Goal: Find specific page/section: Find specific page/section

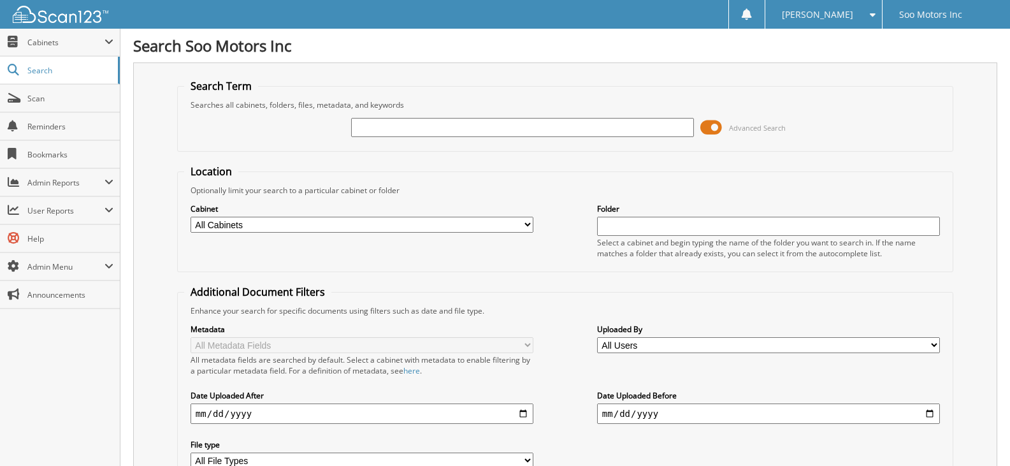
click at [381, 123] on input "text" at bounding box center [522, 127] width 343 height 19
type input "[PERSON_NAME]"
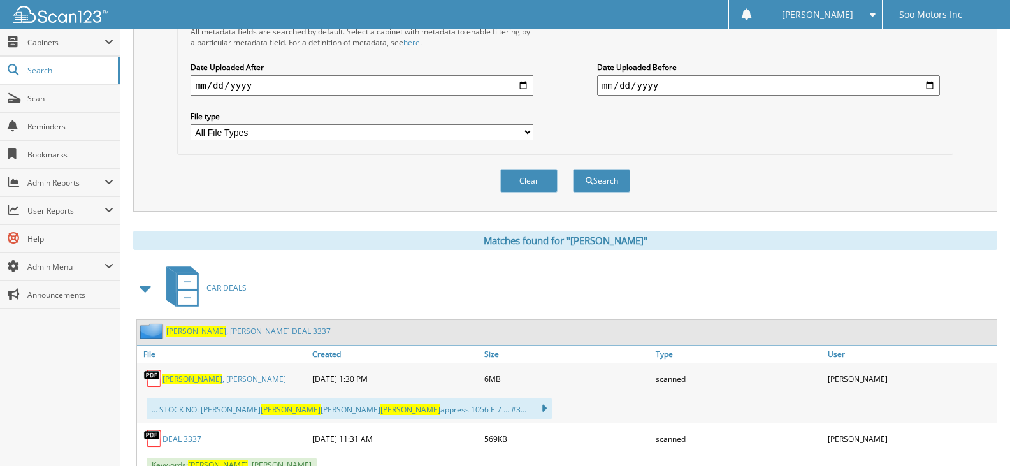
scroll to position [318, 0]
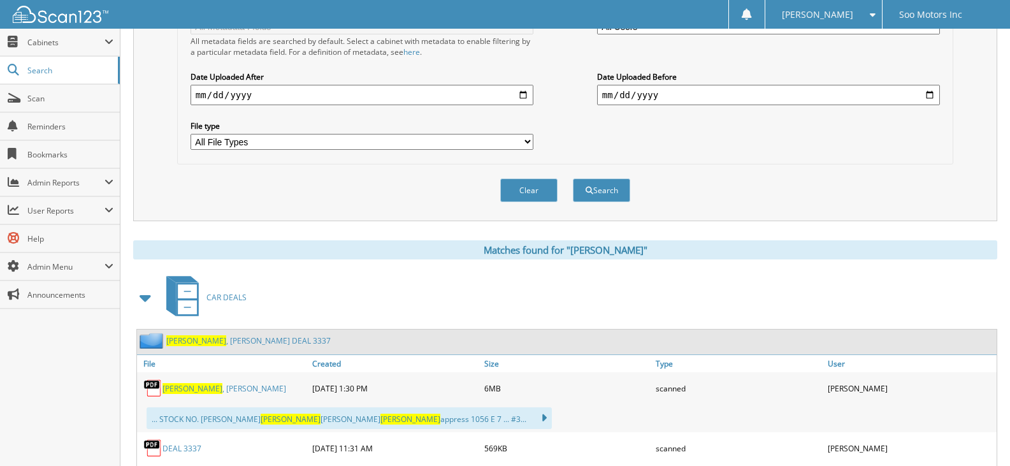
click at [146, 299] on span at bounding box center [146, 297] width 18 height 23
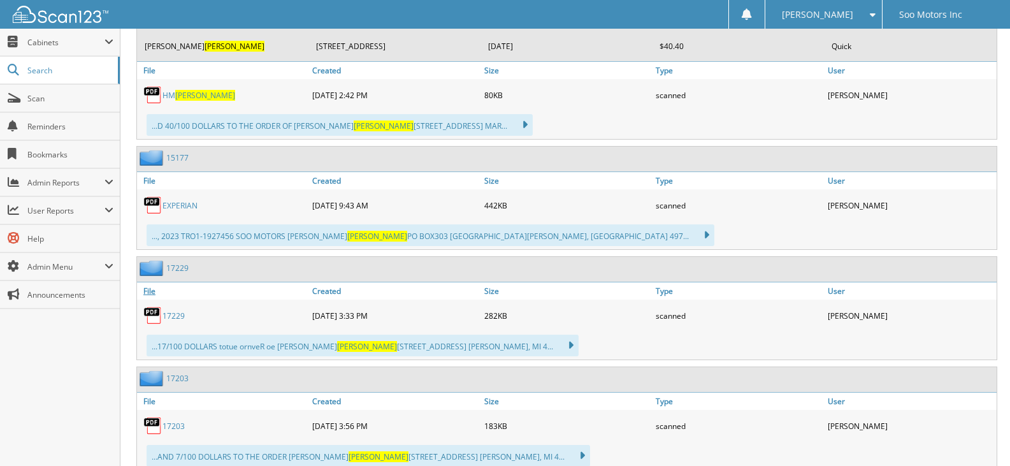
scroll to position [955, 0]
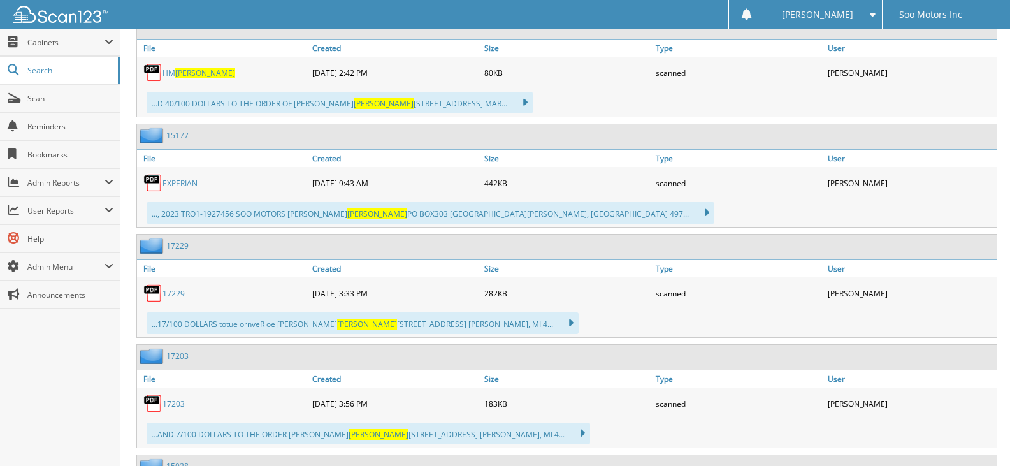
click at [175, 294] on link "17229" at bounding box center [173, 293] width 22 height 11
click at [45, 99] on span "Scan" at bounding box center [70, 98] width 86 height 11
